Goal: Transaction & Acquisition: Purchase product/service

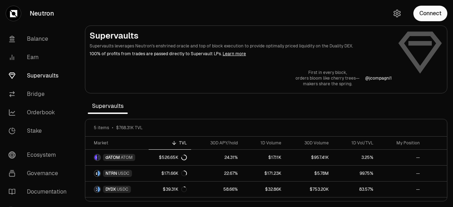
click at [382, 78] on p "@ jcompagni1" at bounding box center [378, 78] width 27 height 6
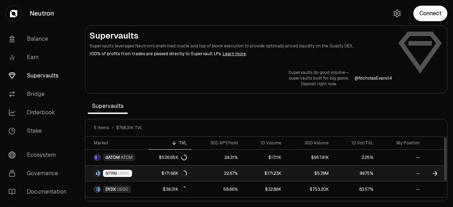
scroll to position [27, 0]
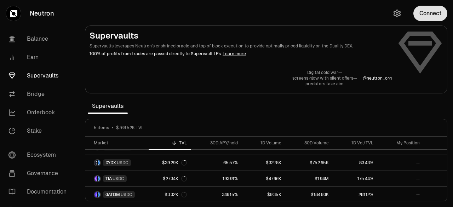
click at [416, 16] on button "Connect" at bounding box center [430, 14] width 34 height 16
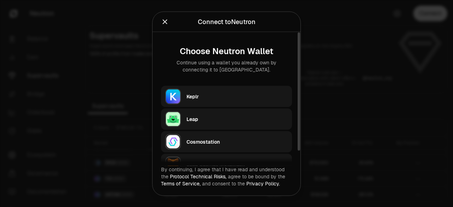
click at [209, 93] on div "Keplr" at bounding box center [236, 96] width 101 height 7
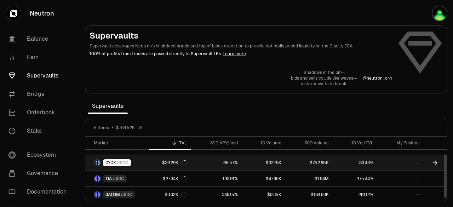
click at [149, 161] on link "$39.29K" at bounding box center [170, 163] width 42 height 16
